Goal: Navigation & Orientation: Find specific page/section

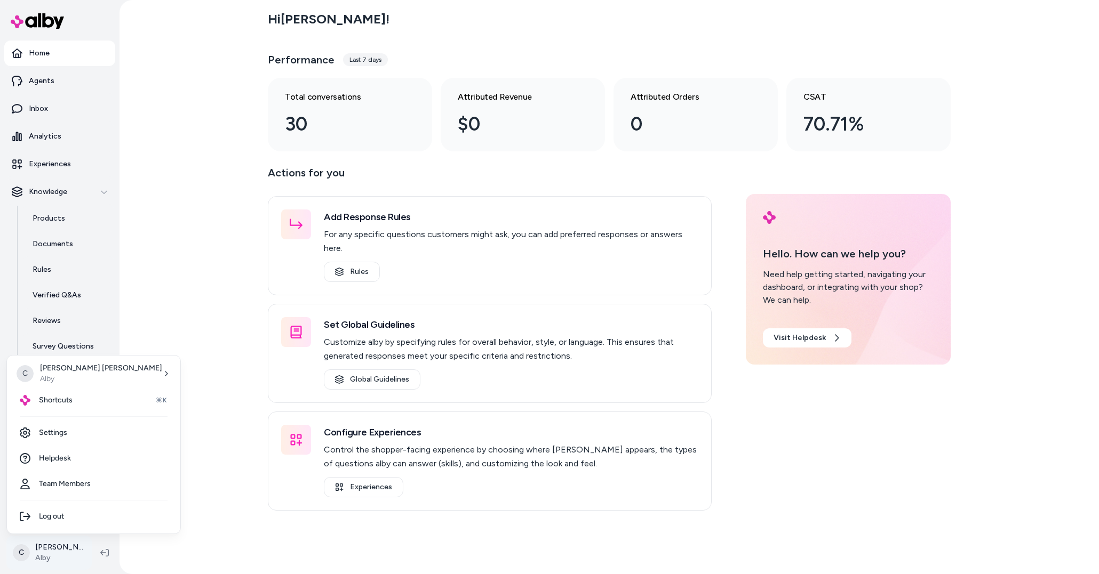
click at [50, 541] on html "Home Agents Inbox Analytics Experiences Knowledge Products Documents Rules Veri…" at bounding box center [549, 287] width 1099 height 574
click at [78, 403] on div "Shortcuts ⌘K" at bounding box center [93, 401] width 165 height 26
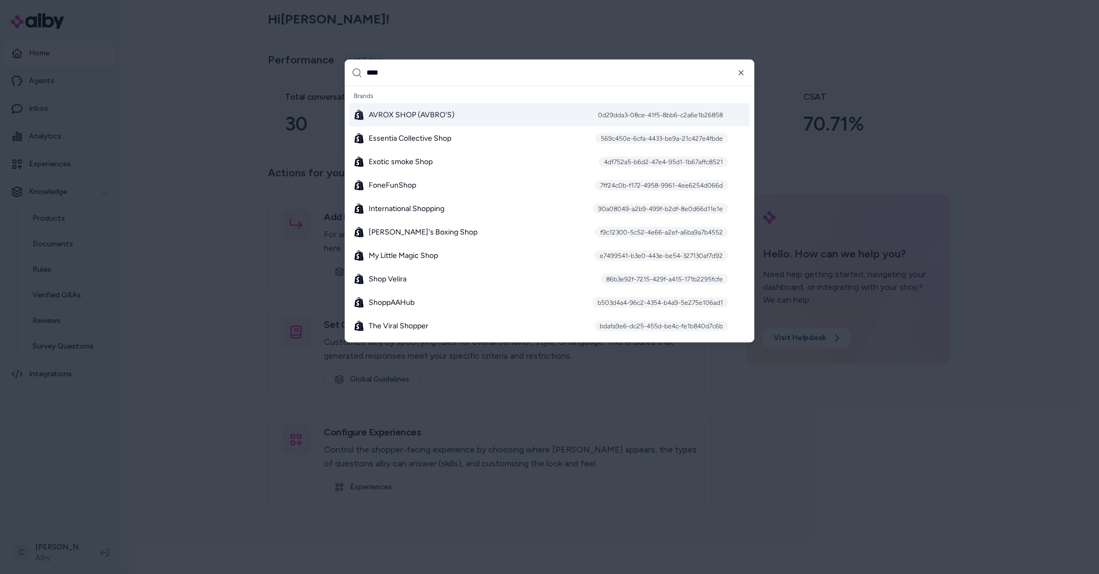
type input "*****"
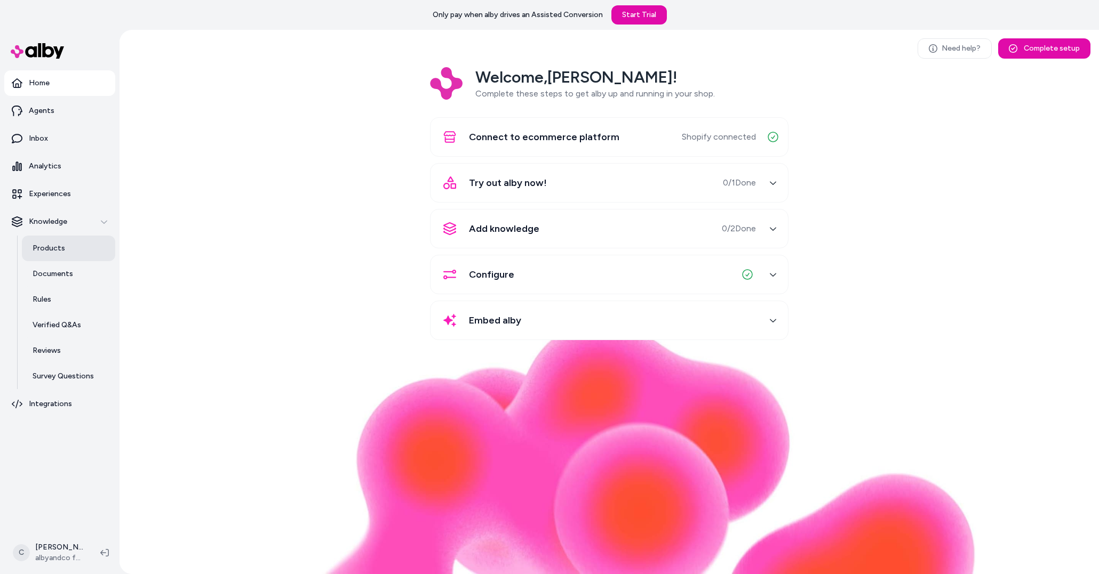
click at [52, 259] on link "Products" at bounding box center [68, 249] width 93 height 26
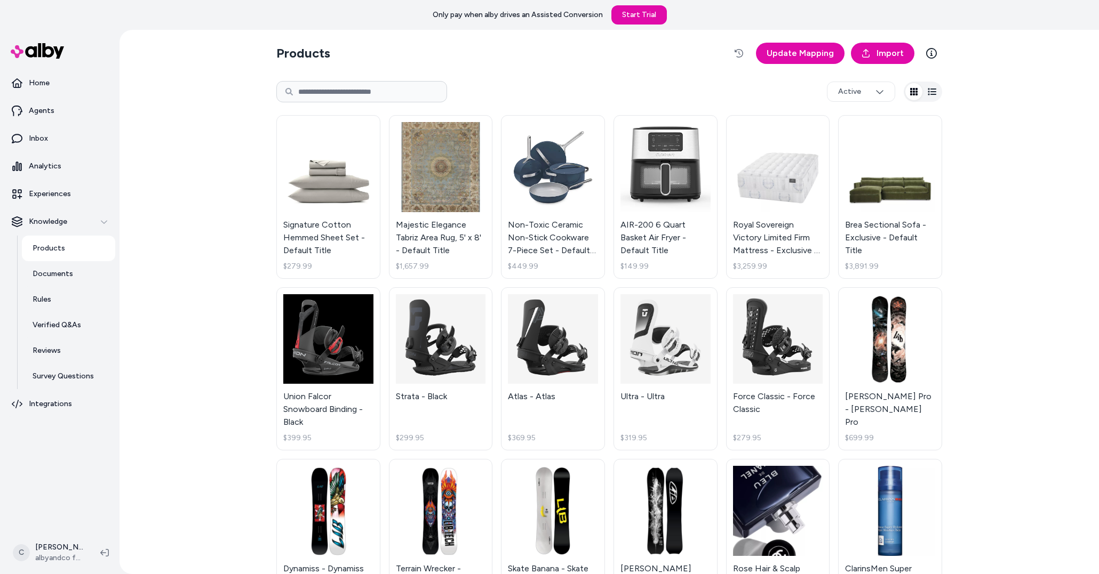
scroll to position [235, 0]
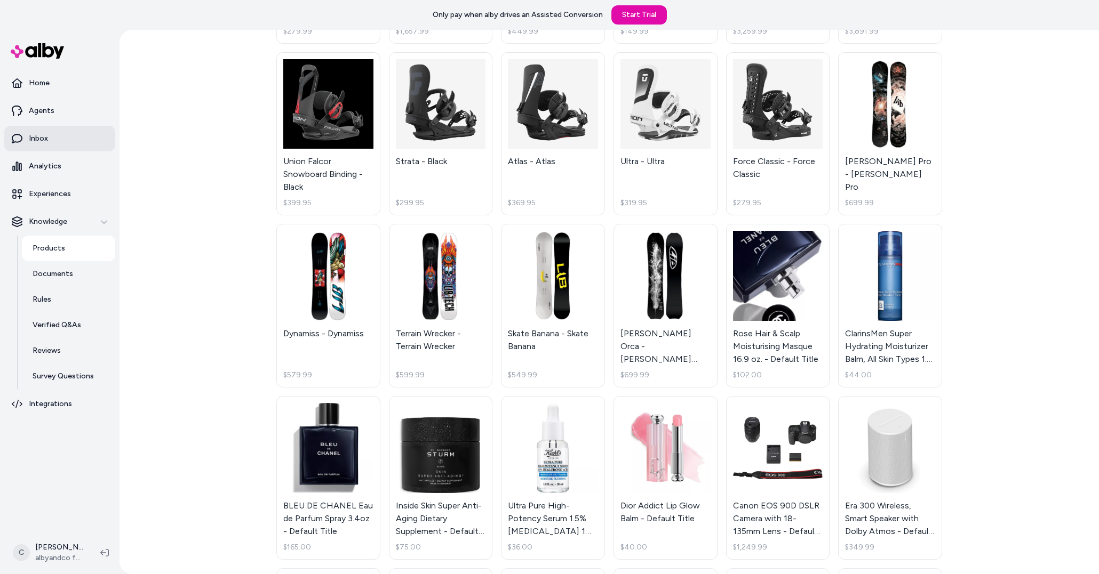
click at [55, 142] on link "Inbox" at bounding box center [59, 139] width 111 height 26
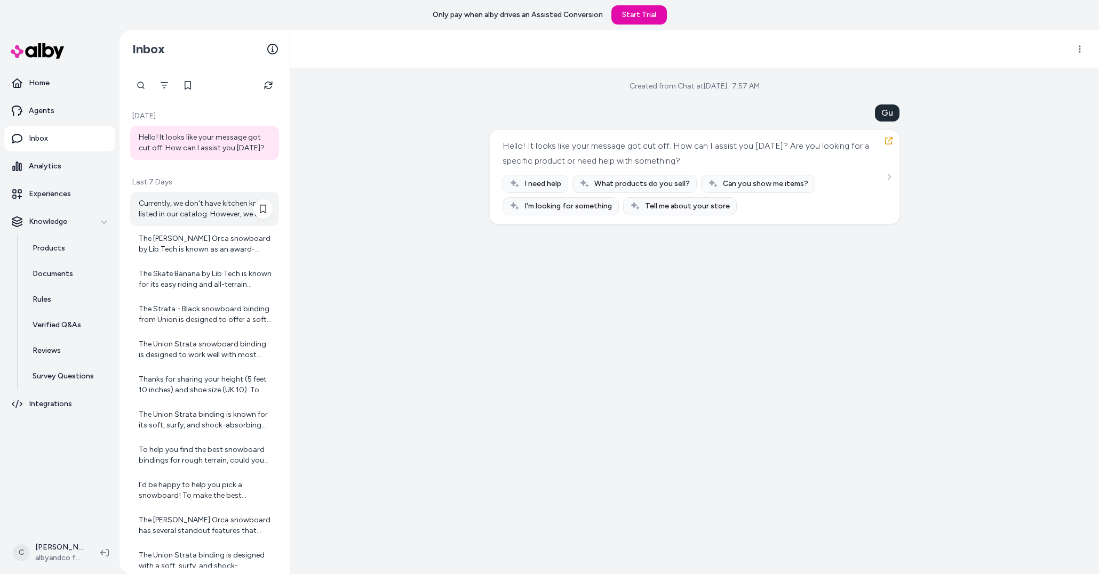
click at [177, 206] on div "Currently, we don't have kitchen knives listed in our catalog. However, we do h…" at bounding box center [206, 208] width 134 height 21
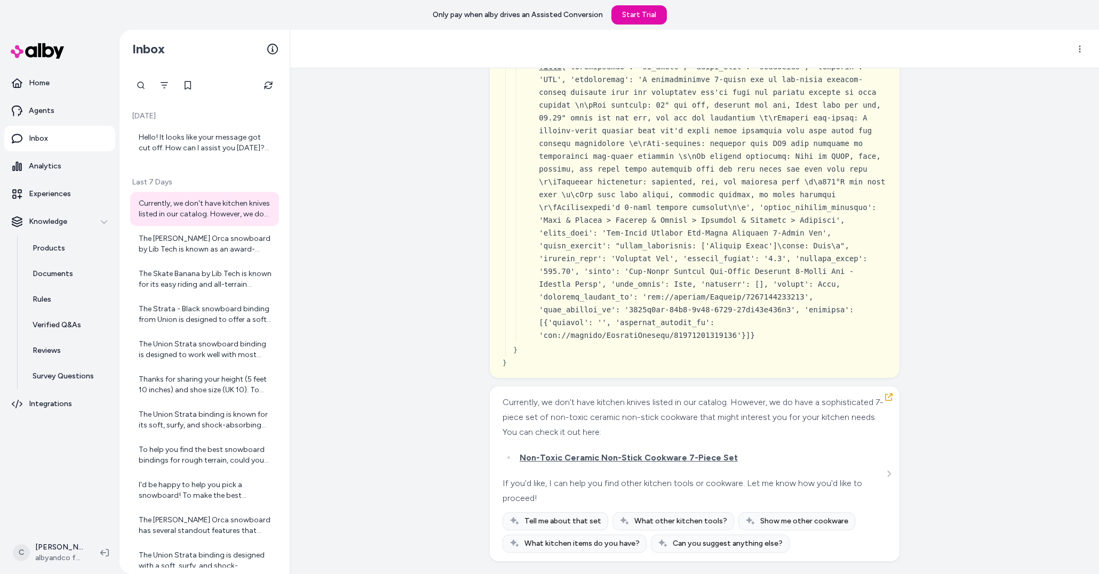
scroll to position [3542, 0]
click at [56, 369] on link "Survey Questions" at bounding box center [68, 377] width 93 height 26
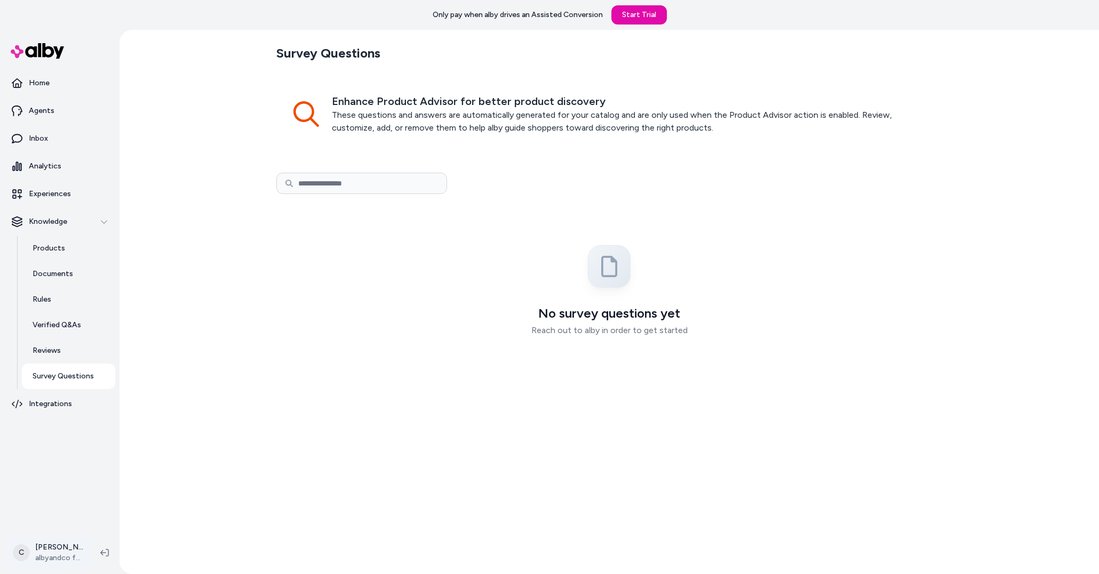
click at [82, 556] on html "Only pay when [PERSON_NAME] drives an Assisted Conversion Start Trial Home Agen…" at bounding box center [549, 287] width 1099 height 574
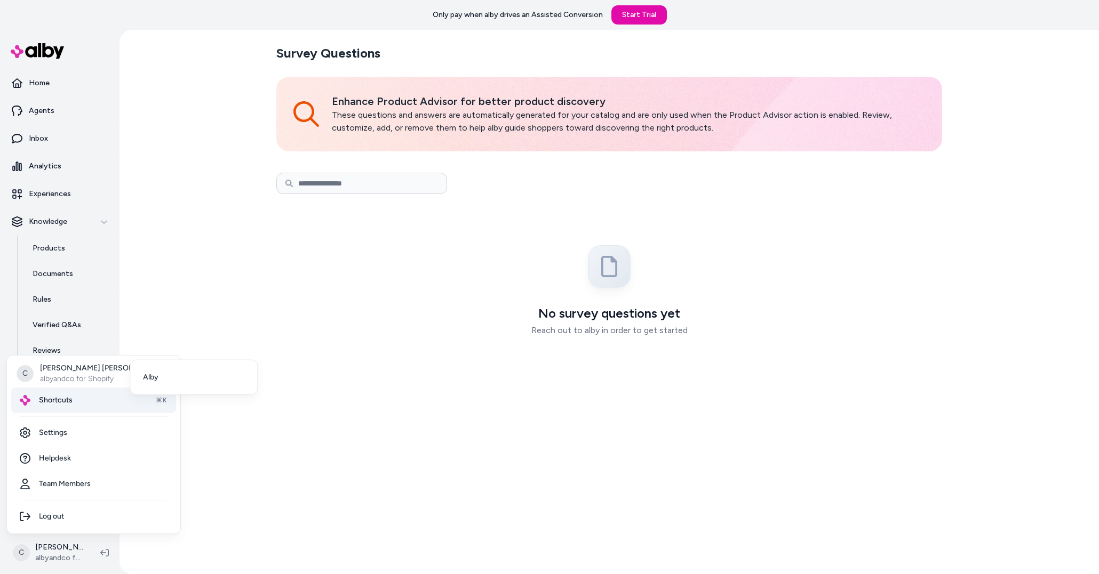
click at [71, 409] on div "Shortcuts ⌘K" at bounding box center [93, 401] width 165 height 26
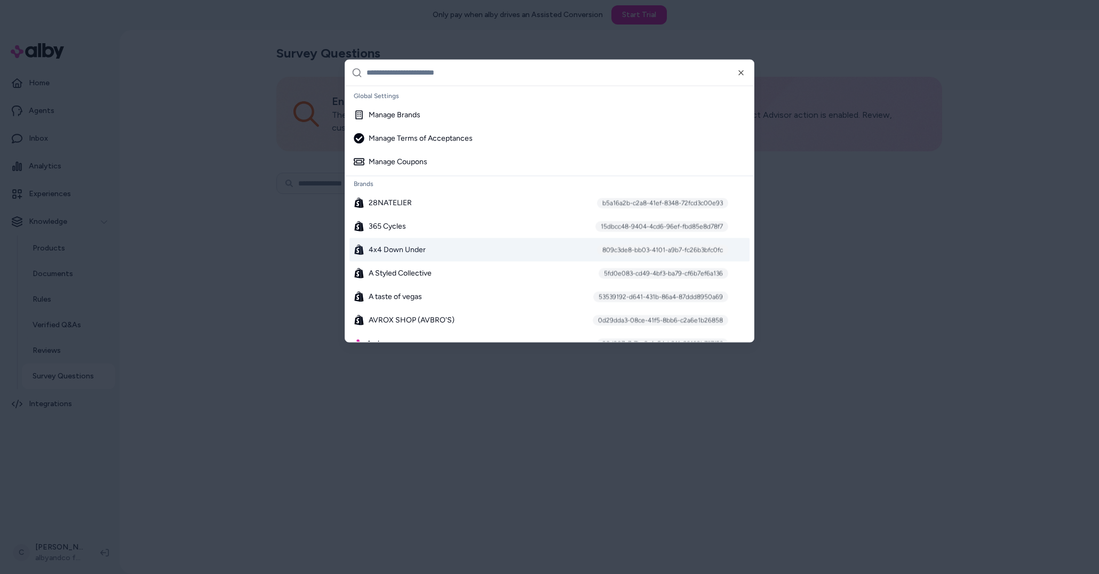
click at [403, 245] on span "4x4 Down Under" at bounding box center [397, 249] width 57 height 11
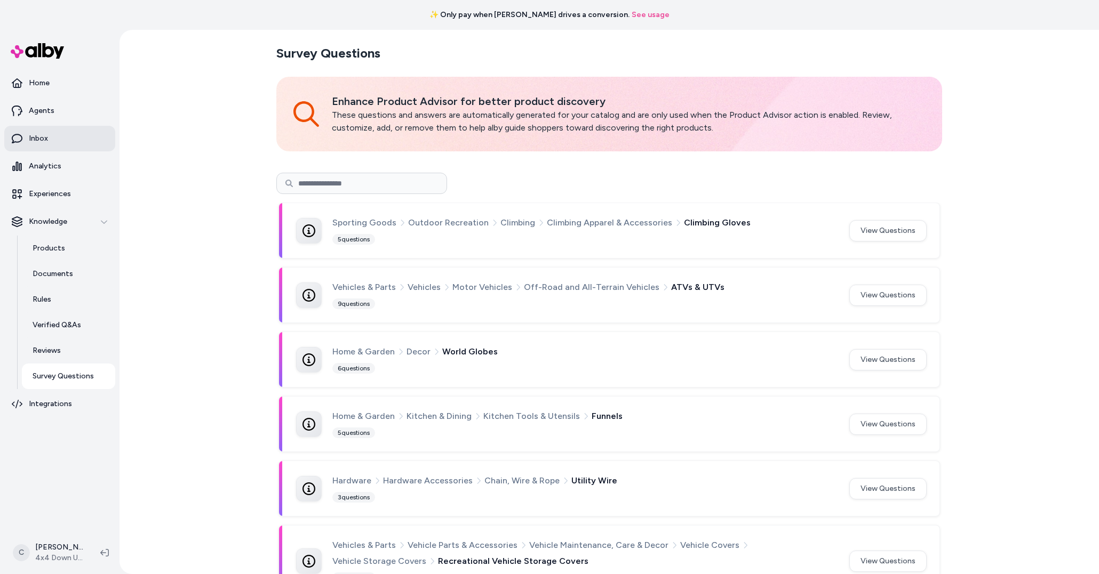
click at [74, 137] on link "Inbox" at bounding box center [59, 139] width 111 height 26
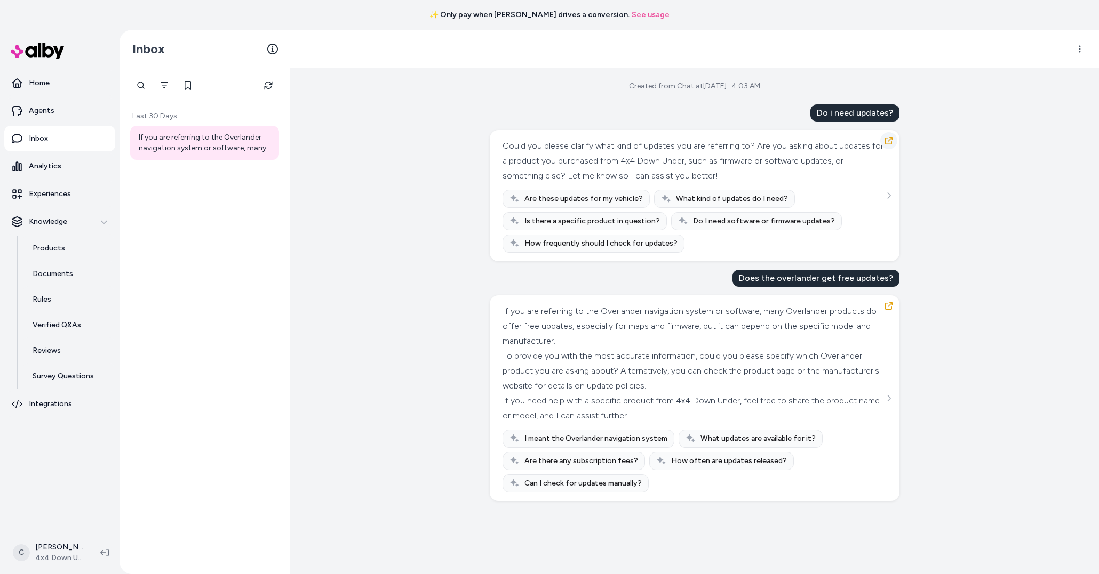
click at [887, 137] on icon "button" at bounding box center [888, 141] width 9 height 9
click at [1083, 50] on html "✨ Only pay when alby drives a conversion. See usage Home Agents Inbox Analytics…" at bounding box center [549, 287] width 1099 height 574
